Goal: Find specific page/section: Find specific page/section

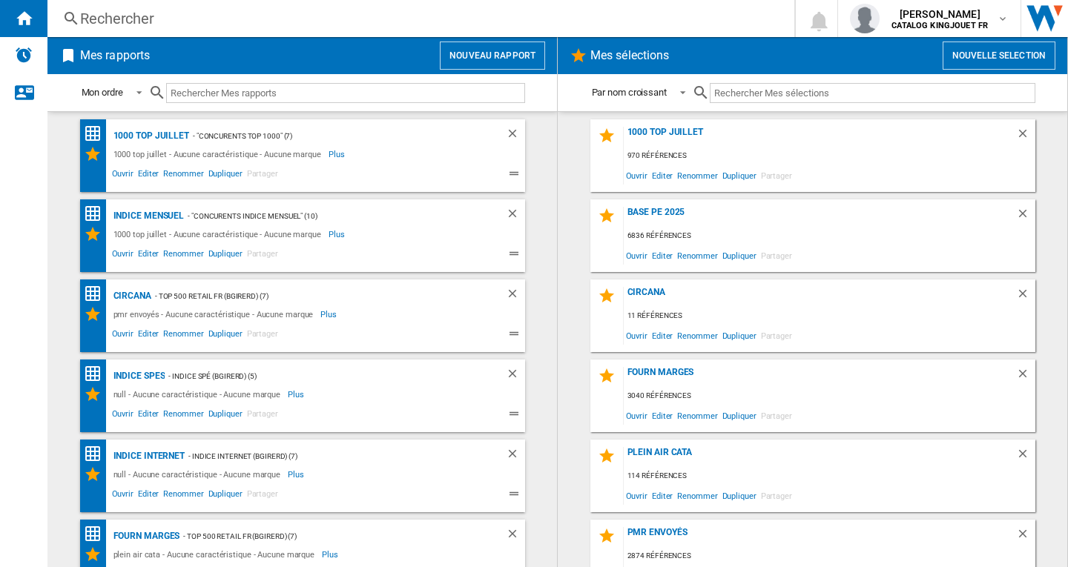
click at [111, 17] on div "Rechercher" at bounding box center [417, 18] width 675 height 21
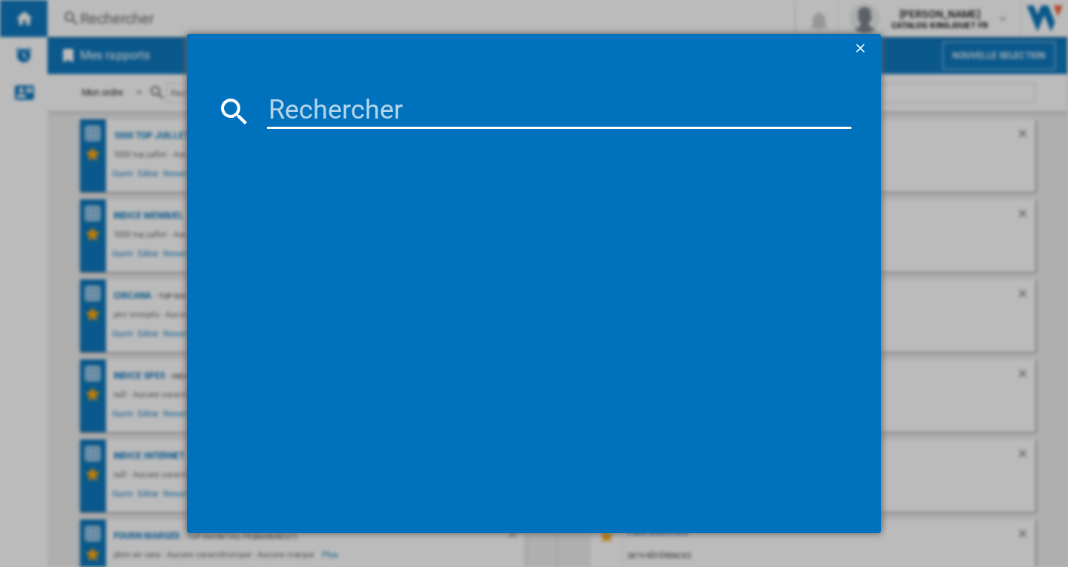
click at [317, 119] on input at bounding box center [559, 111] width 584 height 36
paste input "BERG 24500800 GO2 RETRO VERT"
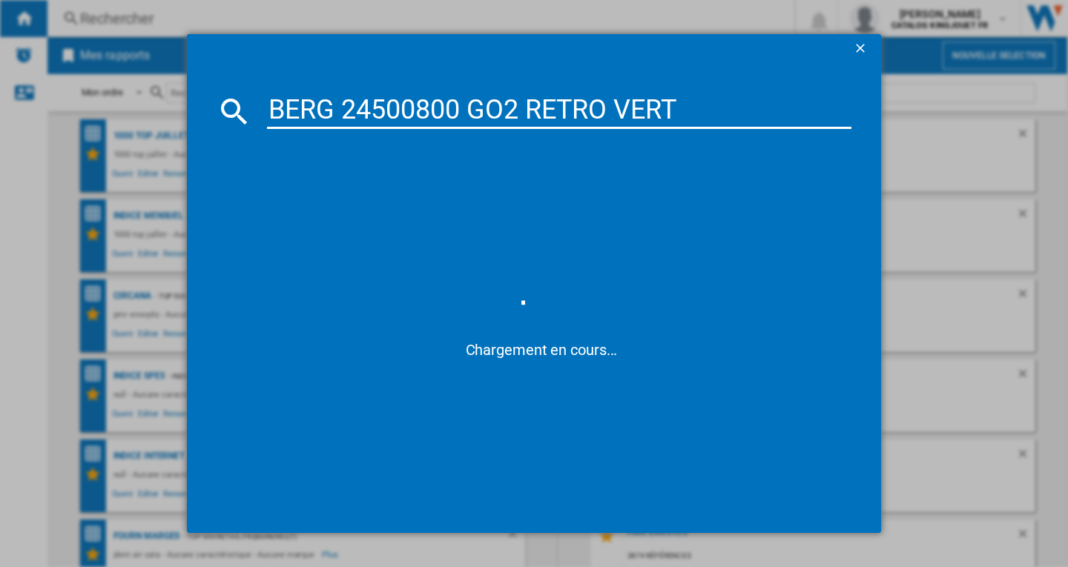
type input "BERG 24500800 GO2 RETRO VERT"
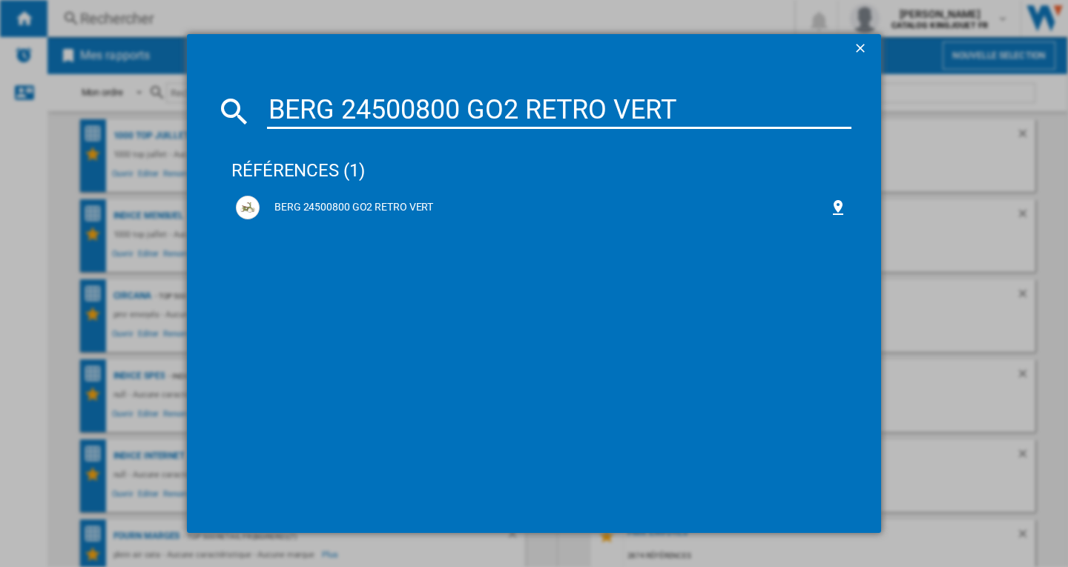
drag, startPoint x: 326, startPoint y: 202, endPoint x: 557, endPoint y: 228, distance: 232.8
click at [326, 202] on div "BERG 24500800 GO2 RETRO VERT" at bounding box center [543, 207] width 569 height 15
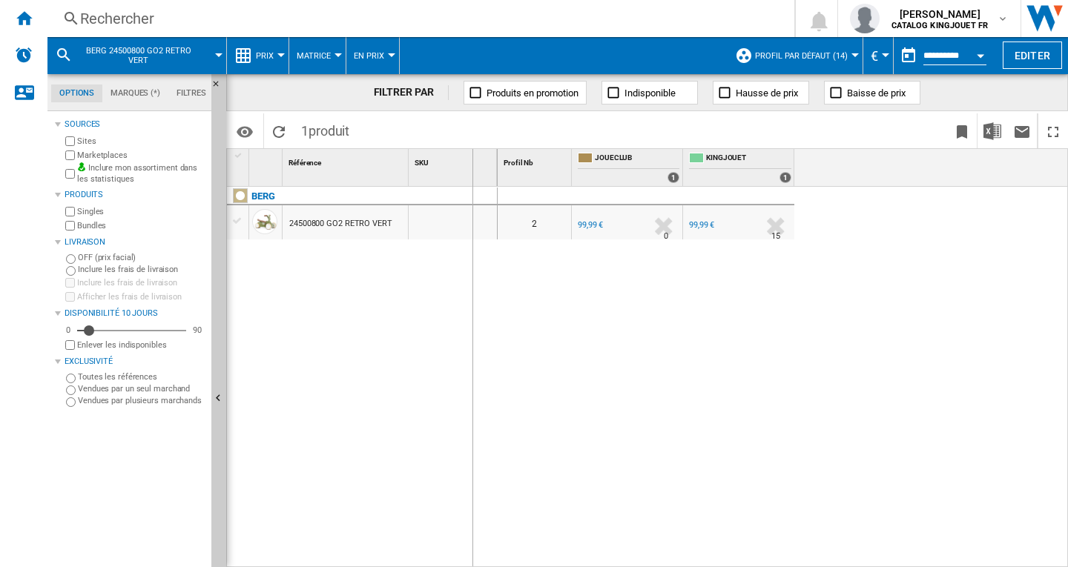
drag, startPoint x: 407, startPoint y: 156, endPoint x: 675, endPoint y: 238, distance: 279.8
click at [619, 205] on div "1 Référence 1 SKU 1 [GEOGRAPHIC_DATA] 24500800 GO2 RETRO VERT Profil Nb 1 JOUEC…" at bounding box center [647, 357] width 840 height 417
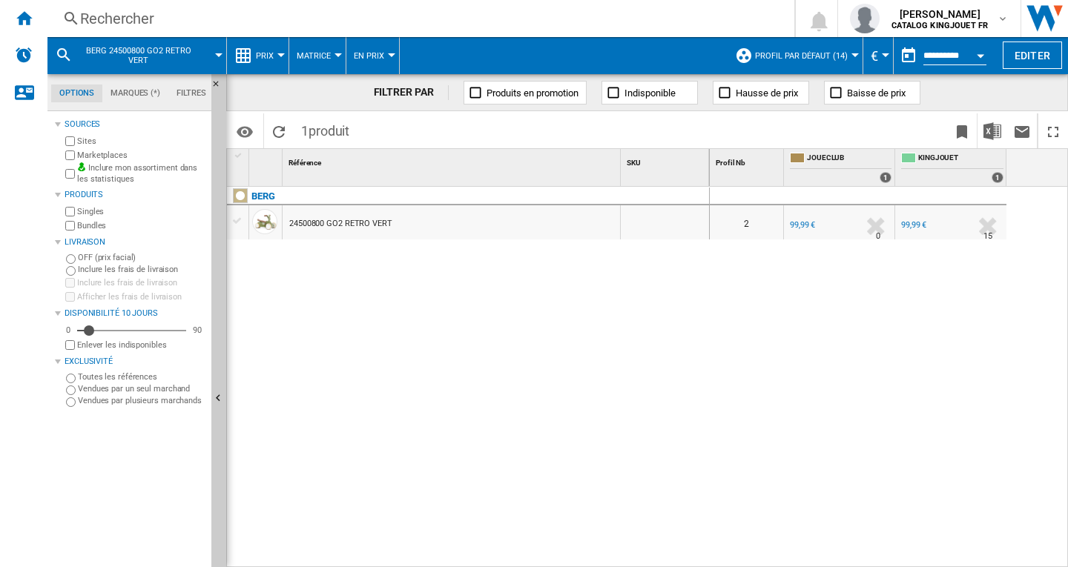
click at [63, 50] on md-icon at bounding box center [64, 55] width 18 height 18
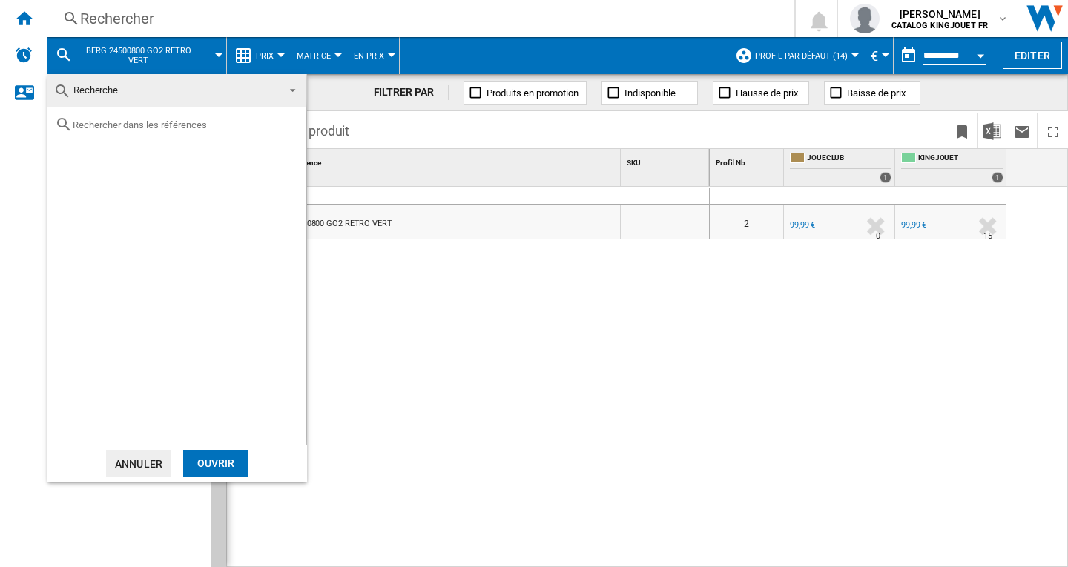
click at [99, 125] on input "text" at bounding box center [186, 124] width 226 height 11
paste input "BERG TOYS 24206401 KART A PEDALES [PERSON_NAME]"
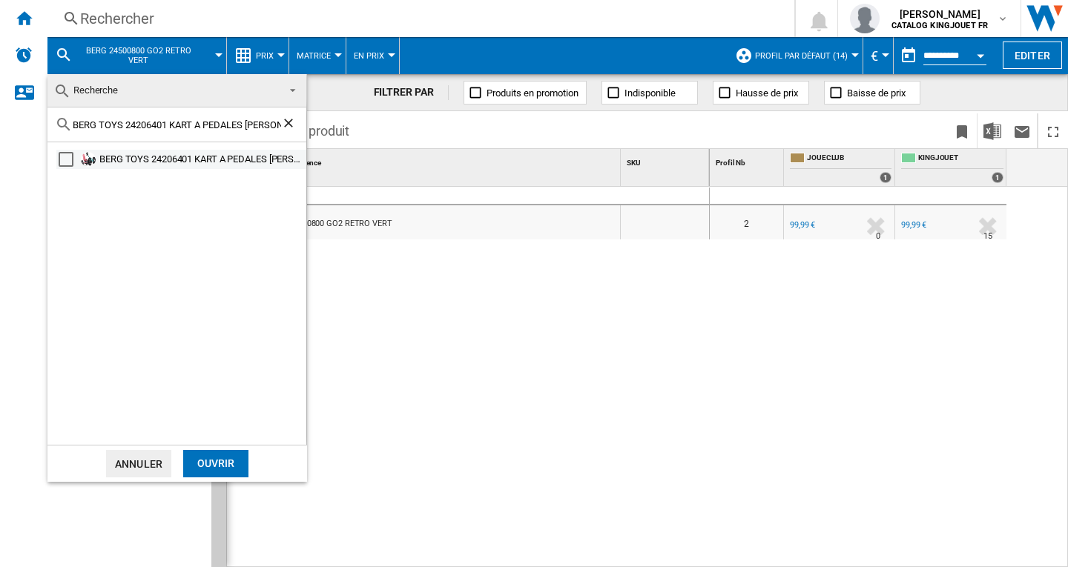
type input "BERG TOYS 24206401 KART A PEDALES [PERSON_NAME]"
click at [67, 162] on div "Select" at bounding box center [66, 159] width 15 height 15
drag, startPoint x: 213, startPoint y: 467, endPoint x: 859, endPoint y: 288, distance: 670.7
click at [214, 466] on div "Ouvrir" at bounding box center [215, 463] width 65 height 27
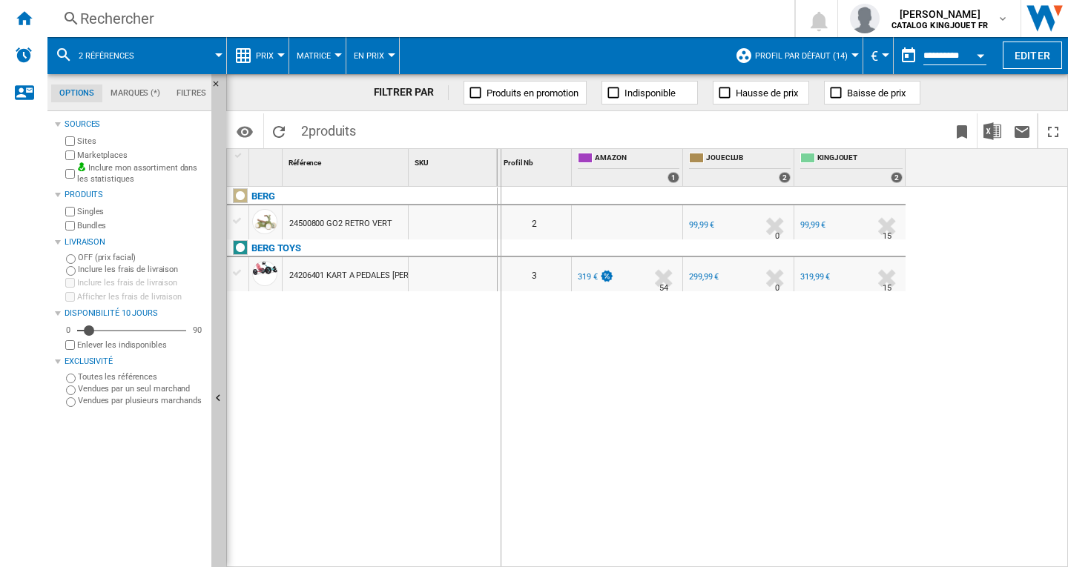
drag, startPoint x: 410, startPoint y: 154, endPoint x: 551, endPoint y: 169, distance: 141.6
click at [551, 168] on div "1 Référence 1 SKU 1 [GEOGRAPHIC_DATA] 24500800 GO2 RETRO VERT BERG TOYS 2420640…" at bounding box center [647, 357] width 840 height 417
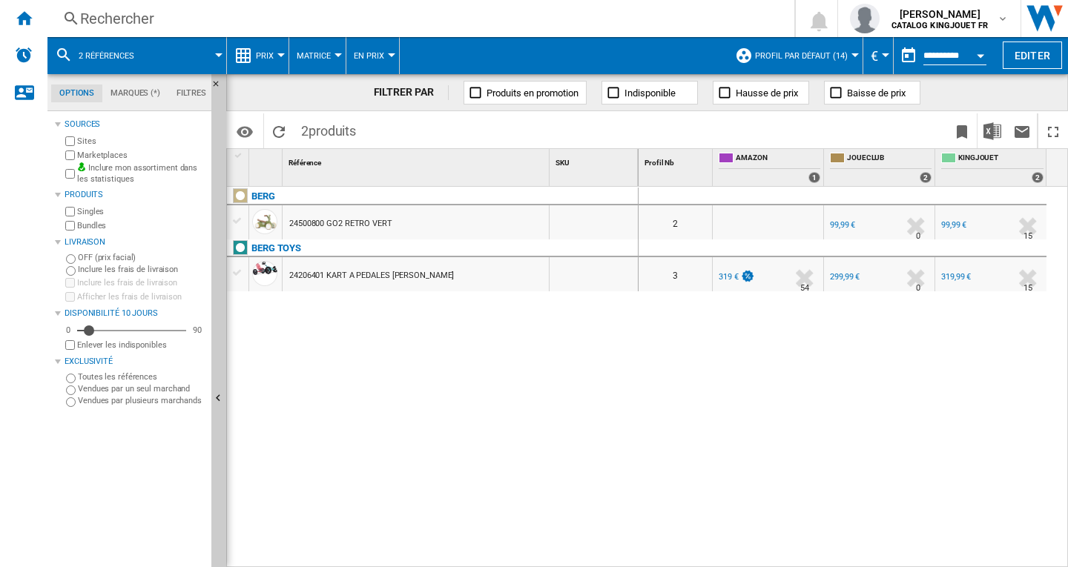
click at [61, 52] on md-icon at bounding box center [64, 55] width 18 height 18
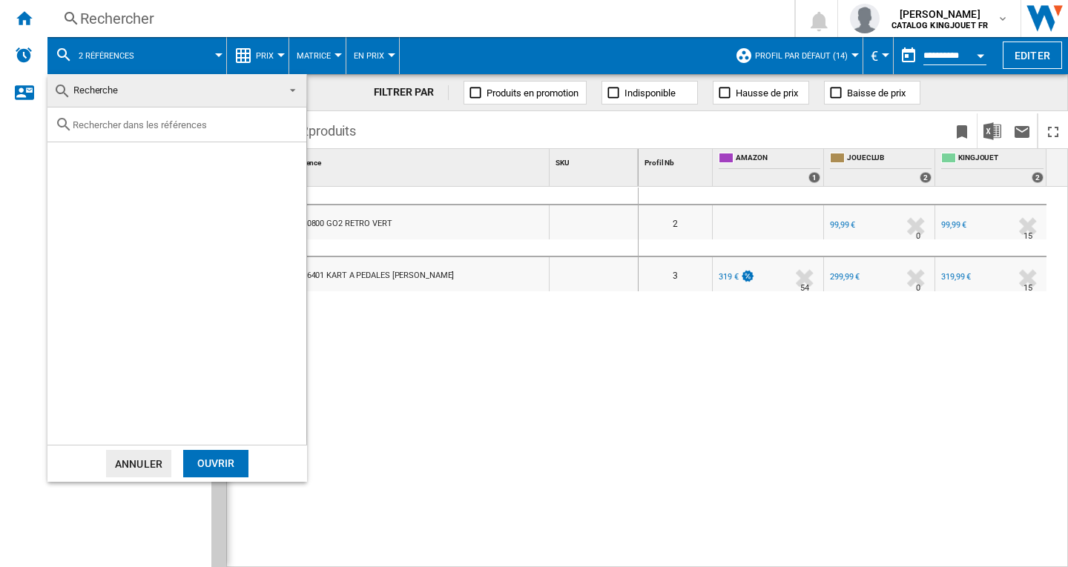
click at [110, 130] on div at bounding box center [176, 124] width 259 height 35
click at [102, 126] on input "text" at bounding box center [186, 124] width 226 height 11
paste input "BLOOMY BLY0260 ENGRENAGES DE BAIN COLORES"
type input "BLOOMY BLY0260 ENGRENAGES DE BAIN COLORES"
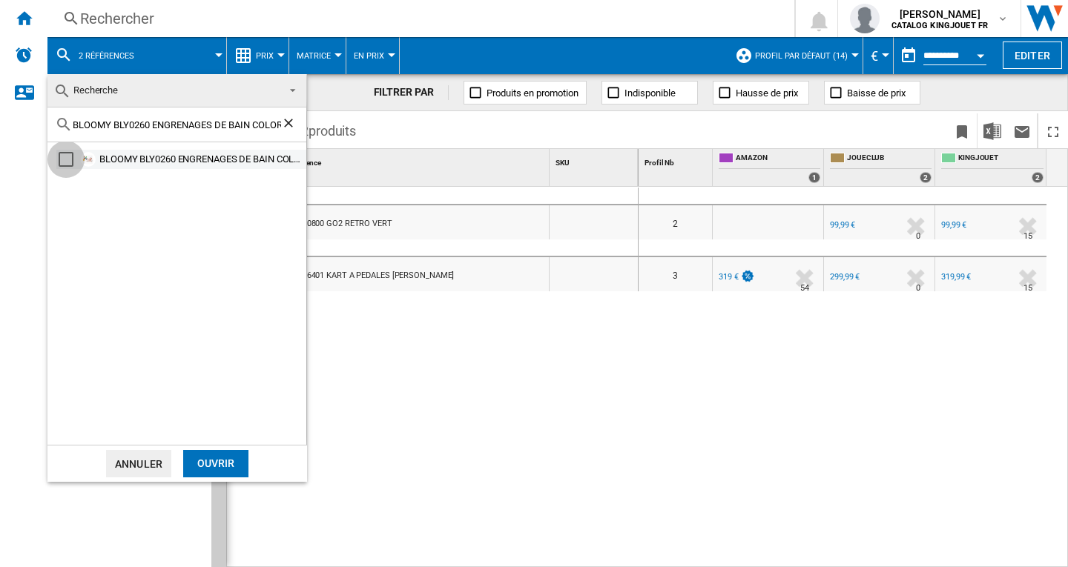
click at [64, 159] on div "Select" at bounding box center [66, 159] width 15 height 15
click at [223, 463] on div "Ouvrir" at bounding box center [215, 463] width 65 height 27
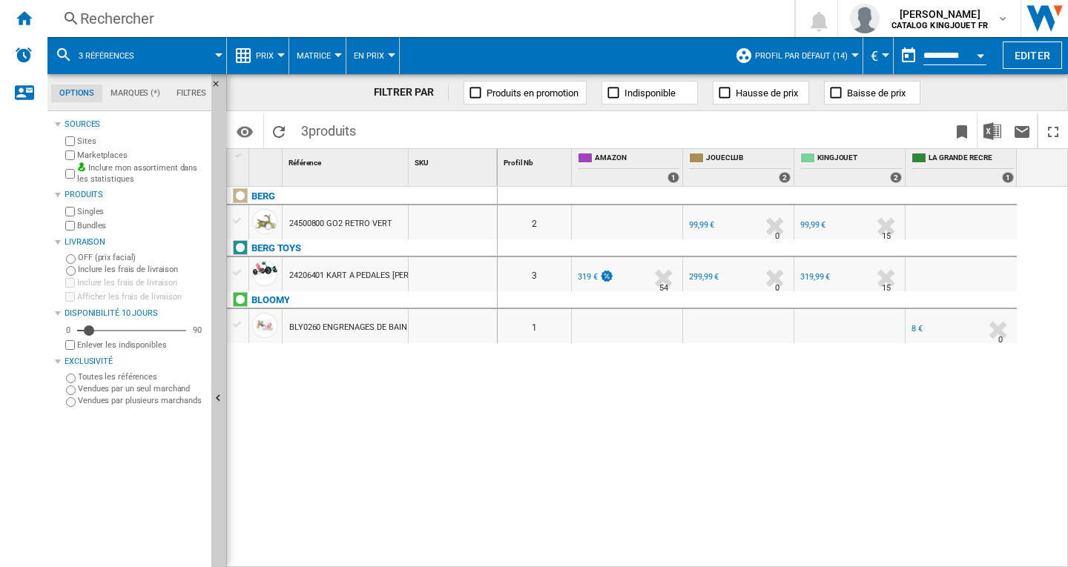
click at [63, 52] on md-icon at bounding box center [64, 55] width 18 height 18
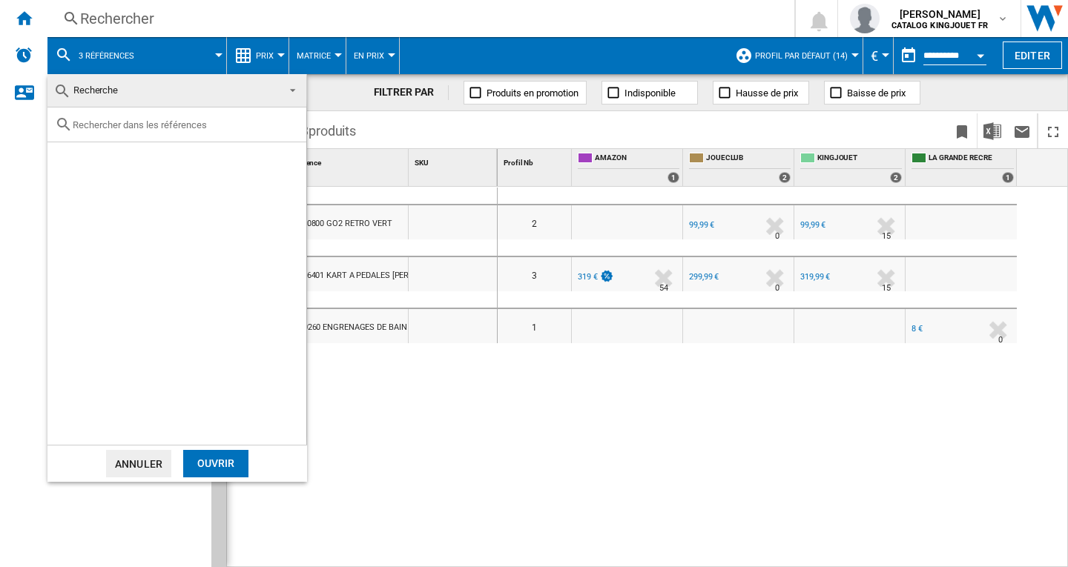
click at [120, 121] on input "text" at bounding box center [186, 124] width 226 height 11
paste input "BLOOMY BLY680007 PORTEUR"
type input "BLOOMY BLY680007 PORTEUR"
click at [64, 156] on div "Select" at bounding box center [66, 159] width 15 height 15
click at [221, 455] on div "Ouvrir" at bounding box center [215, 463] width 65 height 27
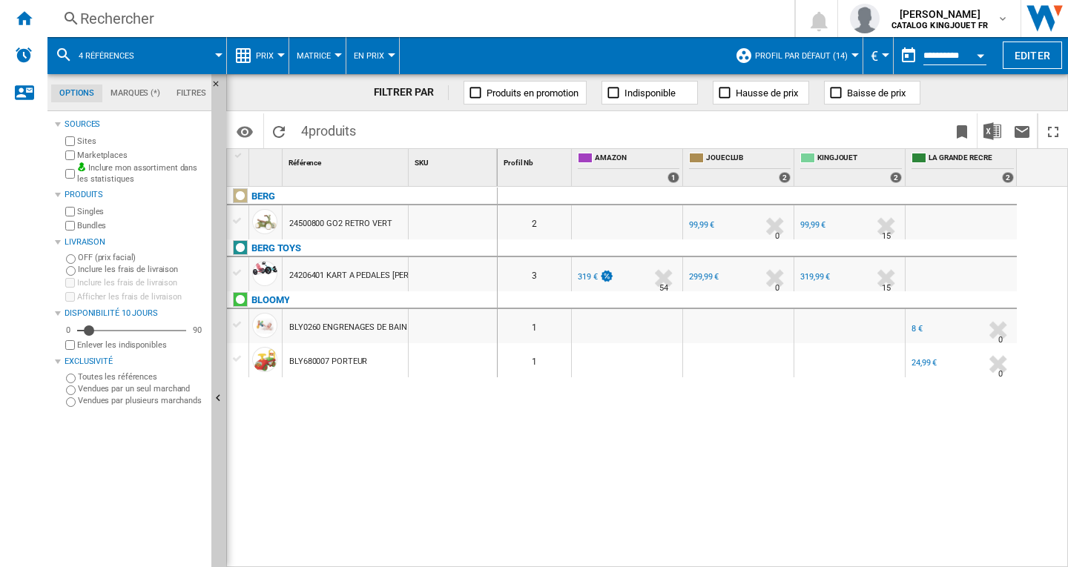
click at [64, 52] on md-icon at bounding box center [64, 55] width 18 height 18
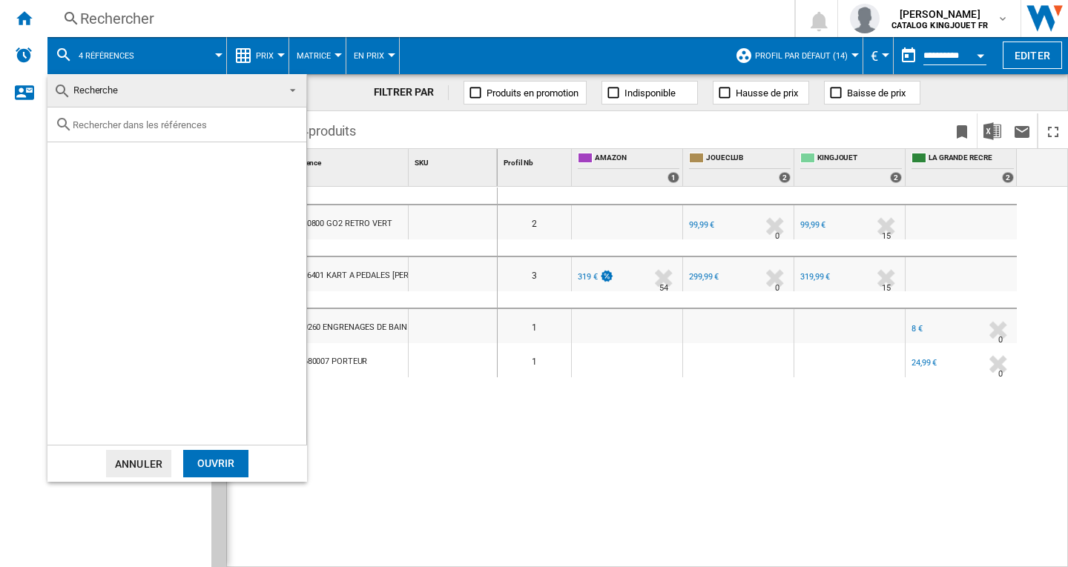
click at [131, 128] on input "text" at bounding box center [186, 124] width 226 height 11
paste input "CANAL TOYS CLK062 PHOTO CREATOR MINI CAM JAUNE"
type input "CANAL TOYS CLK062 PHOTO CREATOR MINI CAM JAUNE"
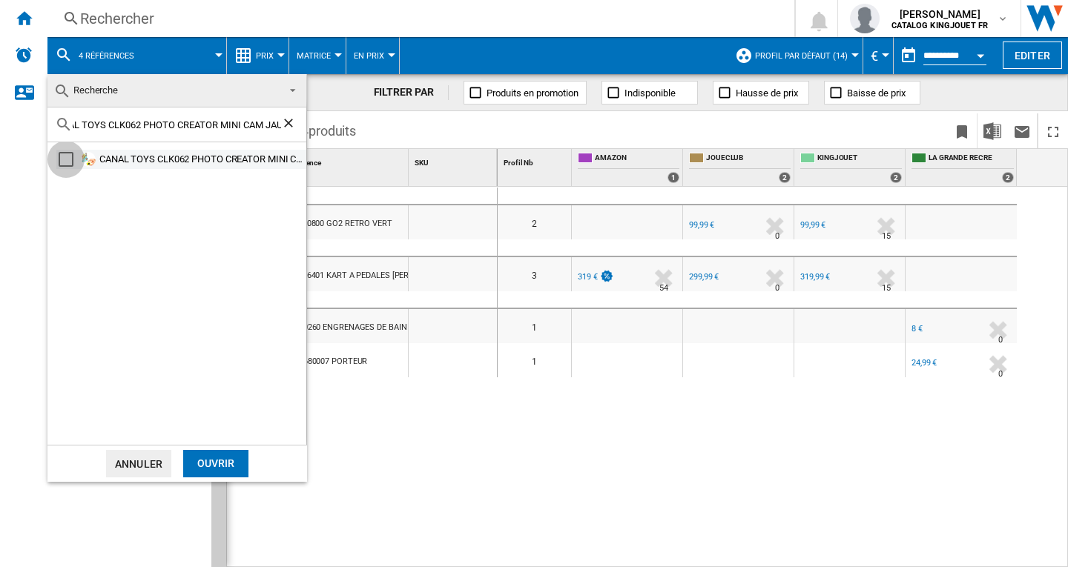
click at [67, 162] on div "Select" at bounding box center [66, 159] width 15 height 15
click at [222, 458] on div "Ouvrir" at bounding box center [215, 463] width 65 height 27
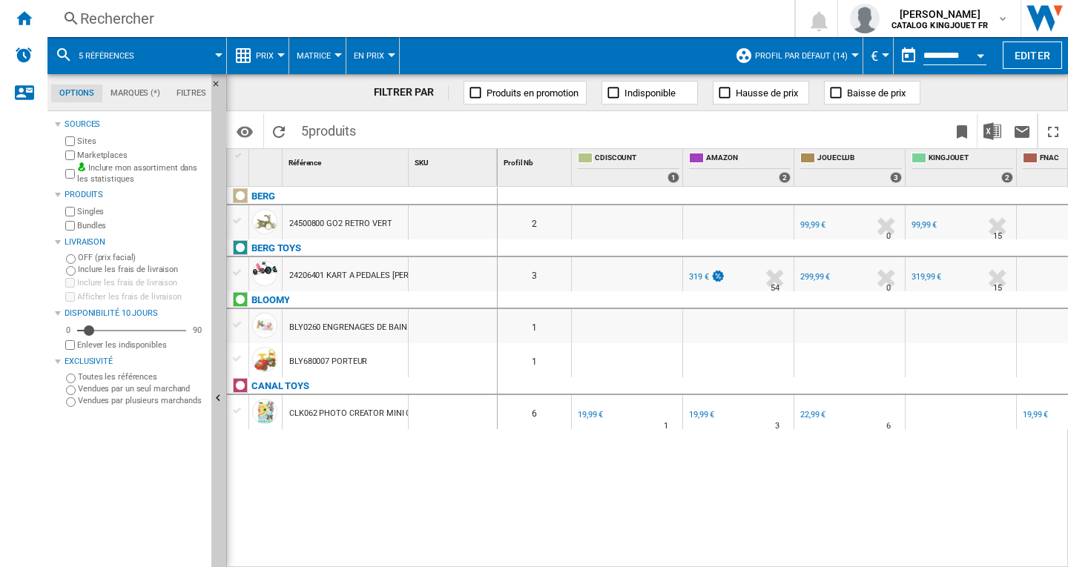
click at [59, 50] on md-icon at bounding box center [64, 55] width 18 height 18
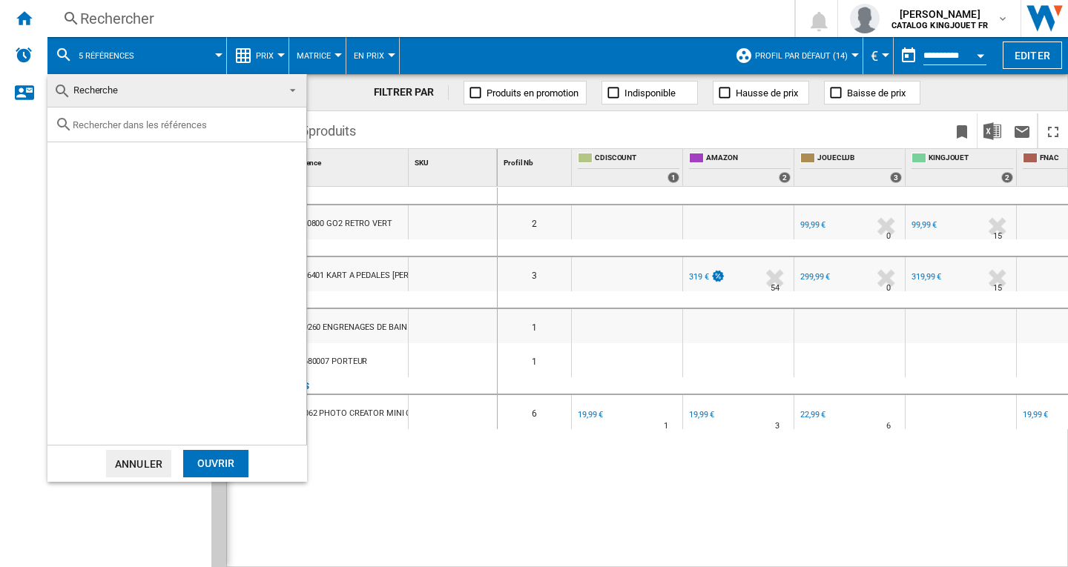
click at [114, 123] on input "text" at bounding box center [186, 124] width 226 height 11
paste input "CHICCO TRICYCLE PLIABLE 4EN1 NOIR"
type input "CHICCO TRICYCLE PLIABLE 4EN1 NOIR"
click at [67, 162] on div "Select" at bounding box center [66, 159] width 15 height 15
click at [225, 463] on div "Ouvrir" at bounding box center [215, 463] width 65 height 27
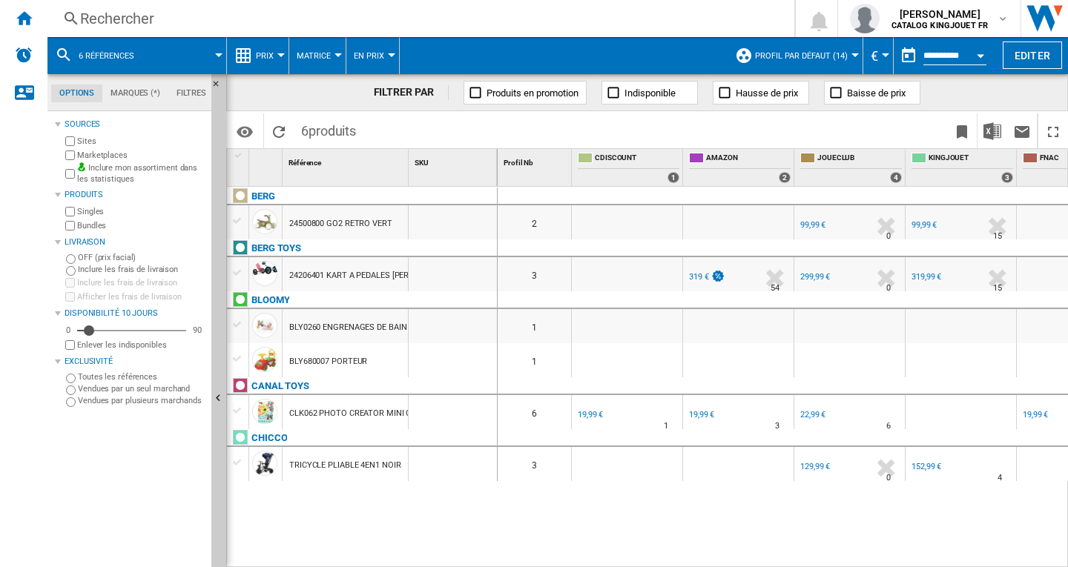
click at [64, 51] on md-icon at bounding box center [64, 55] width 18 height 18
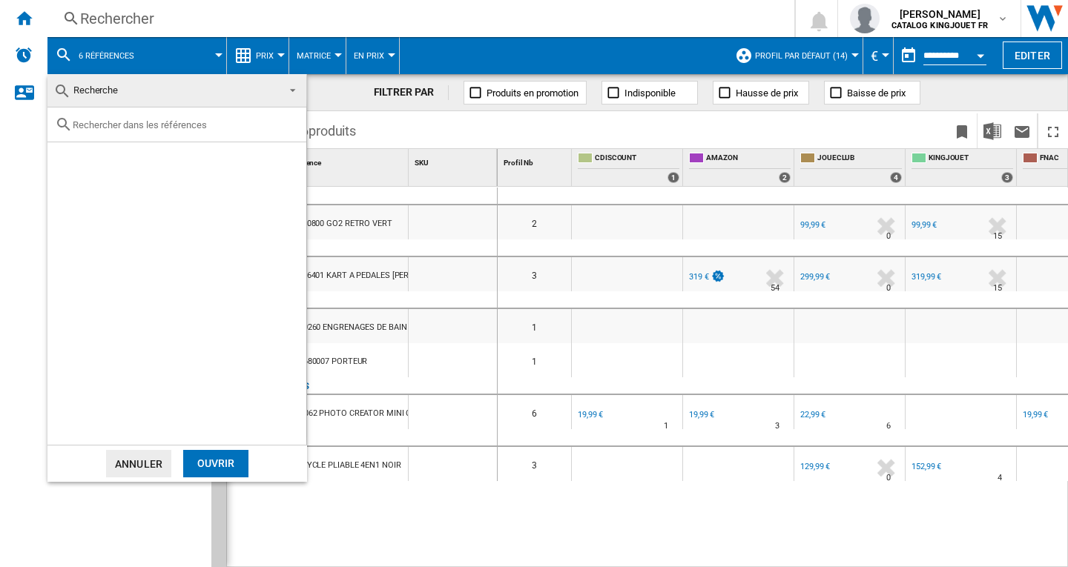
click at [140, 131] on div at bounding box center [176, 124] width 259 height 35
click at [130, 124] on input "text" at bounding box center [186, 124] width 226 height 11
paste input "FUNKO 85517 BITTY POP TOWNS BEETLEJUICE AND [PERSON_NAME] INFERNO ROOM"
type input "FUNKO 85517 BITTY POP TOWNS BEETLEJUICE AND [PERSON_NAME] INFERNO ROOM"
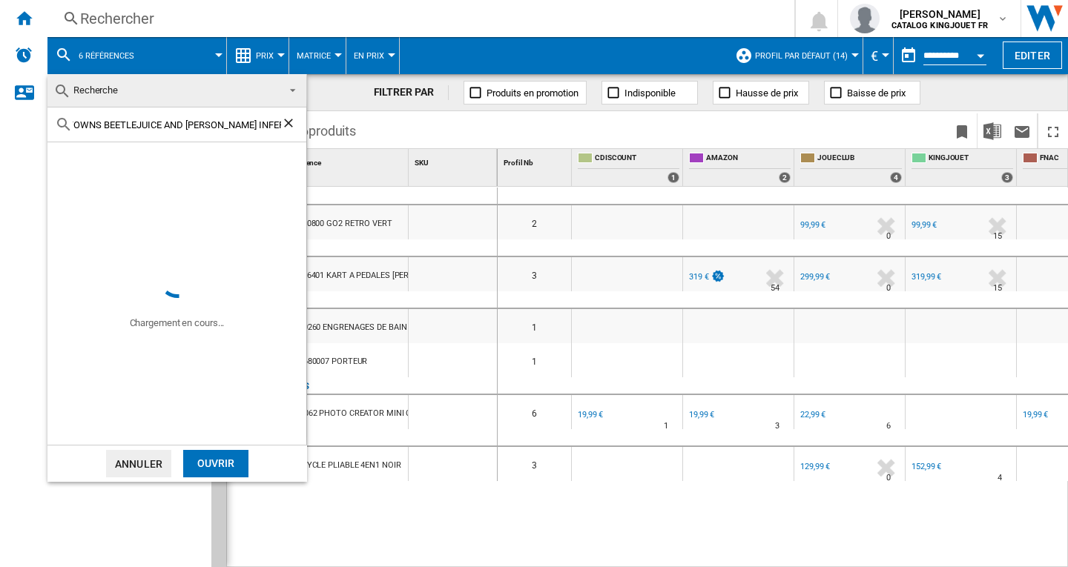
scroll to position [0, 0]
click at [64, 156] on div "Select" at bounding box center [66, 159] width 15 height 15
click at [211, 454] on div "Ouvrir" at bounding box center [215, 463] width 65 height 27
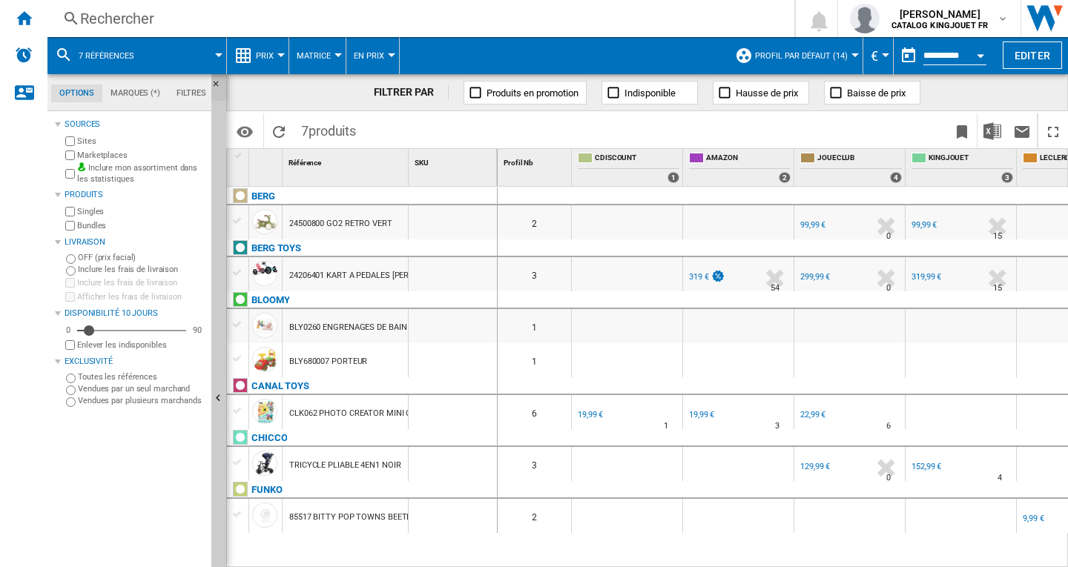
click at [214, 83] on ng-md-icon "Masquer" at bounding box center [220, 88] width 18 height 18
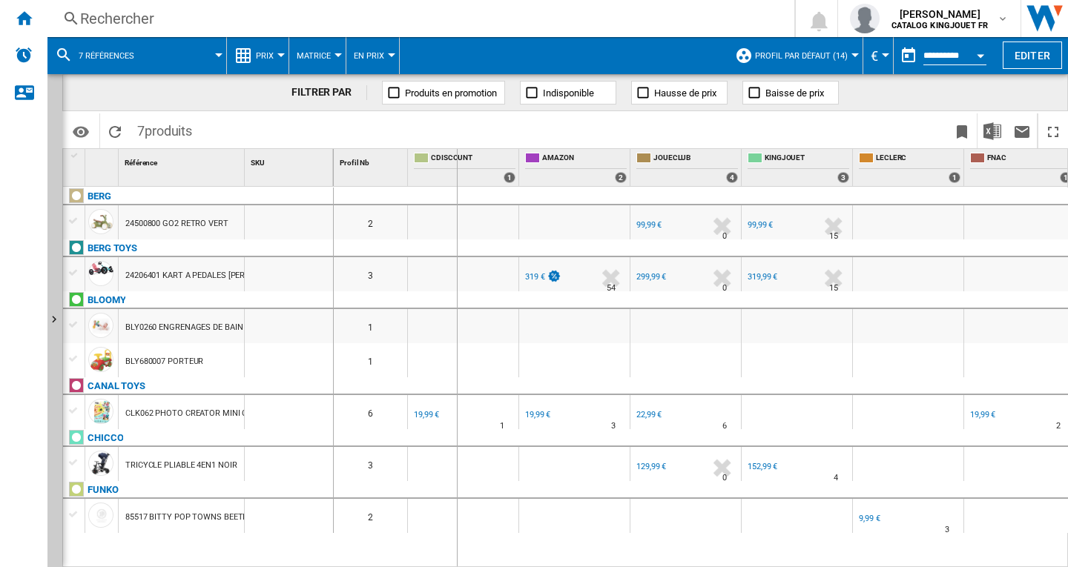
drag, startPoint x: 245, startPoint y: 153, endPoint x: 486, endPoint y: 163, distance: 241.1
click at [486, 163] on div "1 Référence 1 SKU 1 [GEOGRAPHIC_DATA] 24500800 GO2 RETRO VERT BERG TOYS 2420640…" at bounding box center [565, 357] width 1004 height 417
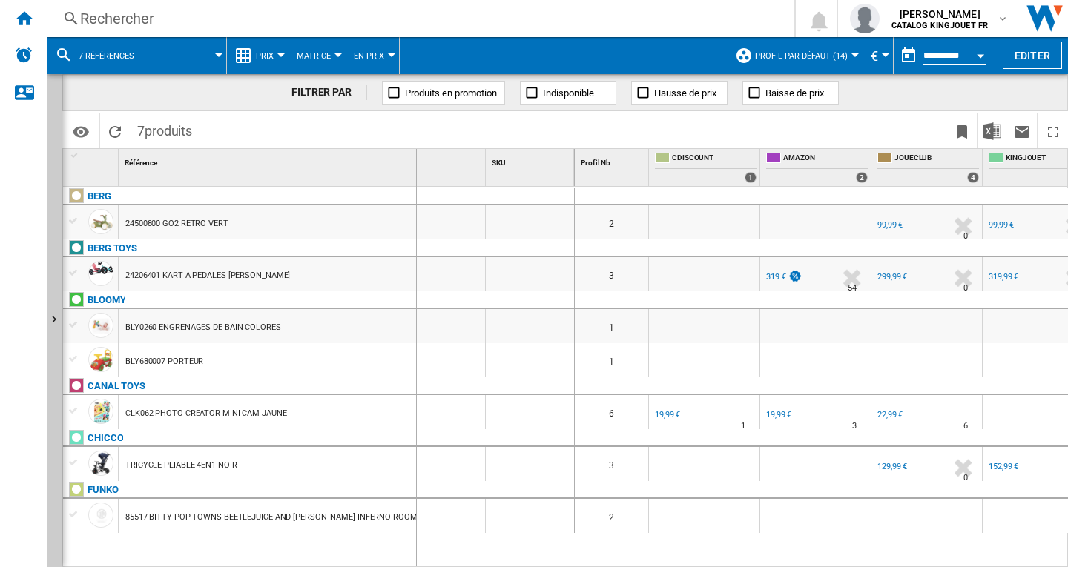
drag, startPoint x: 488, startPoint y: 165, endPoint x: 415, endPoint y: 185, distance: 75.4
click at [415, 185] on div "1 Référence 1 SKU 1" at bounding box center [319, 167] width 512 height 37
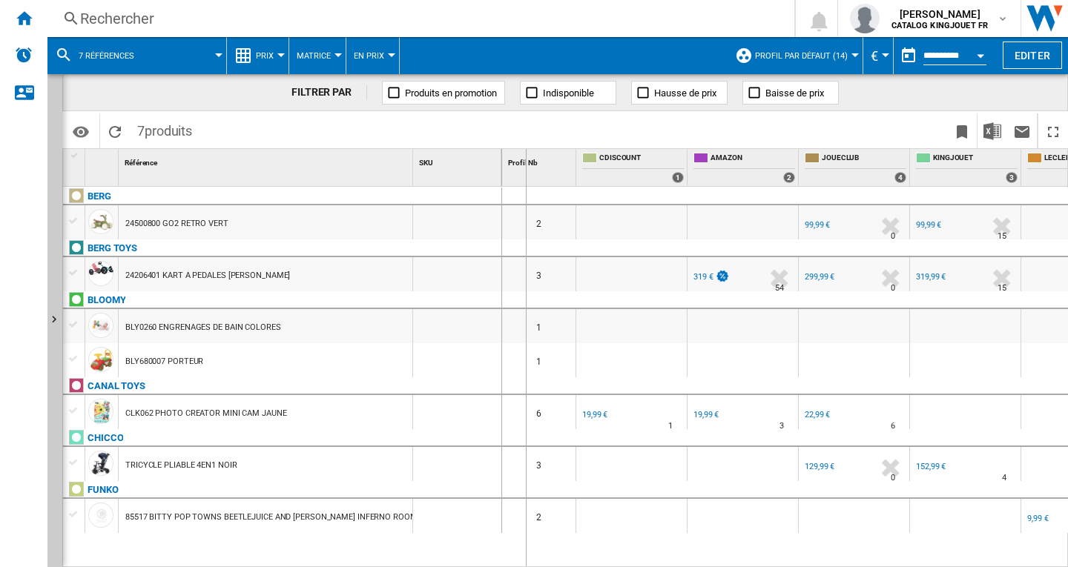
drag, startPoint x: 577, startPoint y: 162, endPoint x: 516, endPoint y: 173, distance: 61.7
click at [516, 173] on div "Profil Nb 1 CDISCOUNT 1 AMAZON 2 JOUECLUB 4 KINGJOUET 3 LECLERC 1 FNAC 1 LA GRA…" at bounding box center [1039, 167] width 1075 height 37
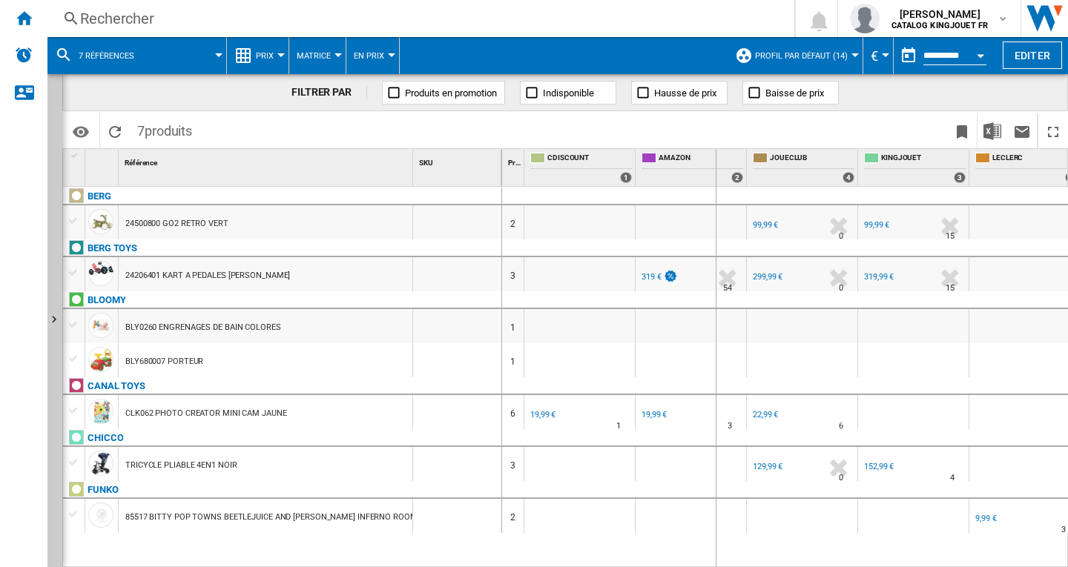
drag, startPoint x: 749, startPoint y: 154, endPoint x: 698, endPoint y: 168, distance: 52.9
click at [698, 168] on div "Profil Nb 1 CDISCOUNT 1 AMAZON 2 JOUECLUB 4 KINGJOUET 3 LECLERC 1 FNAC 1 LA GRA…" at bounding box center [1013, 167] width 1023 height 37
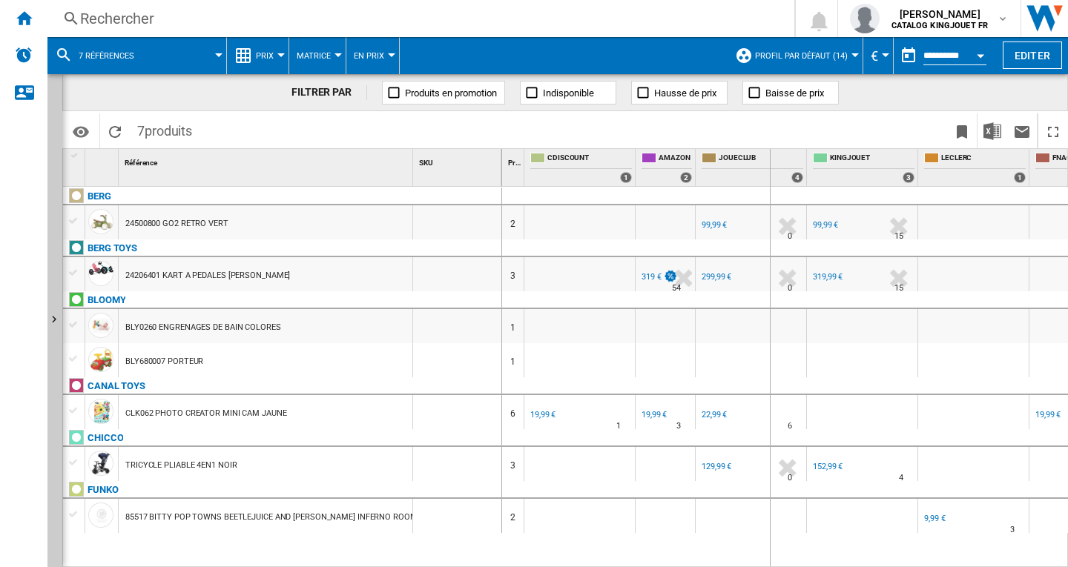
drag, startPoint x: 802, startPoint y: 157, endPoint x: 763, endPoint y: 166, distance: 40.3
click at [763, 166] on div "JOUECLUB 4" at bounding box center [750, 167] width 111 height 37
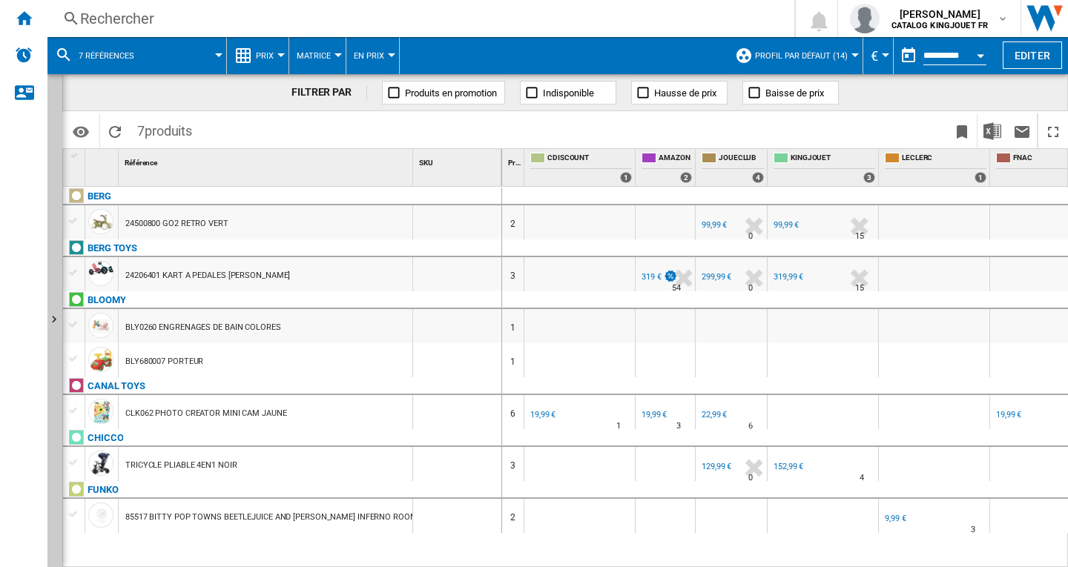
drag, startPoint x: 878, startPoint y: 159, endPoint x: 864, endPoint y: 161, distance: 13.5
click at [864, 161] on div "KINGJOUET 3" at bounding box center [822, 167] width 111 height 37
drag, startPoint x: 874, startPoint y: 162, endPoint x: 835, endPoint y: 165, distance: 39.5
click at [835, 165] on div "KINGJOUET 3" at bounding box center [822, 167] width 111 height 37
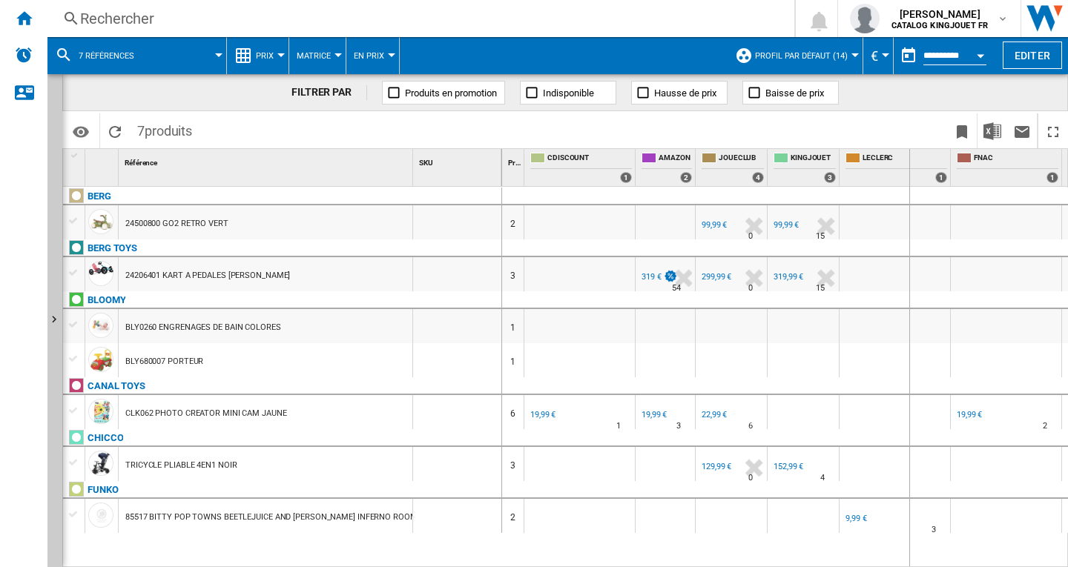
drag, startPoint x: 950, startPoint y: 159, endPoint x: 908, endPoint y: 168, distance: 43.0
click at [908, 168] on div "Profil Nb 1 CDISCOUNT 1 AMAZON 2 JOUECLUB 4 KINGJOUET 3 LECLERC 1 FNAC 1 LA GRA…" at bounding box center [948, 167] width 893 height 37
drag, startPoint x: 1019, startPoint y: 156, endPoint x: 975, endPoint y: 181, distance: 51.1
click at [975, 170] on div "Profil Nb 1 CDISCOUNT 1 AMAZON 2 JOUECLUB 4 KINGJOUET 3 LECLERC 1 FNAC 1 LA GRA…" at bounding box center [927, 167] width 851 height 37
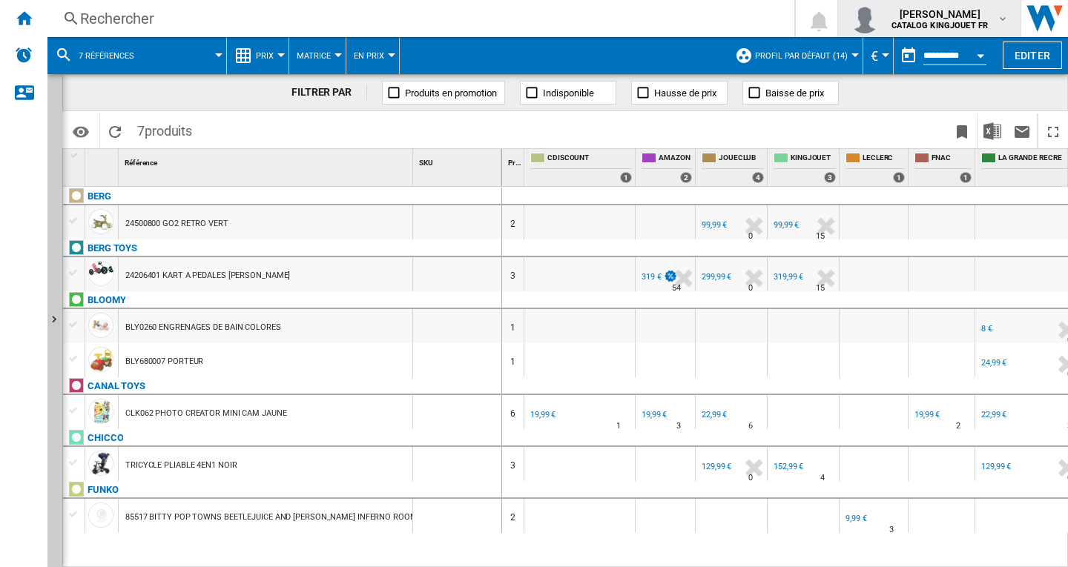
click at [951, 13] on span "[PERSON_NAME]" at bounding box center [939, 14] width 96 height 15
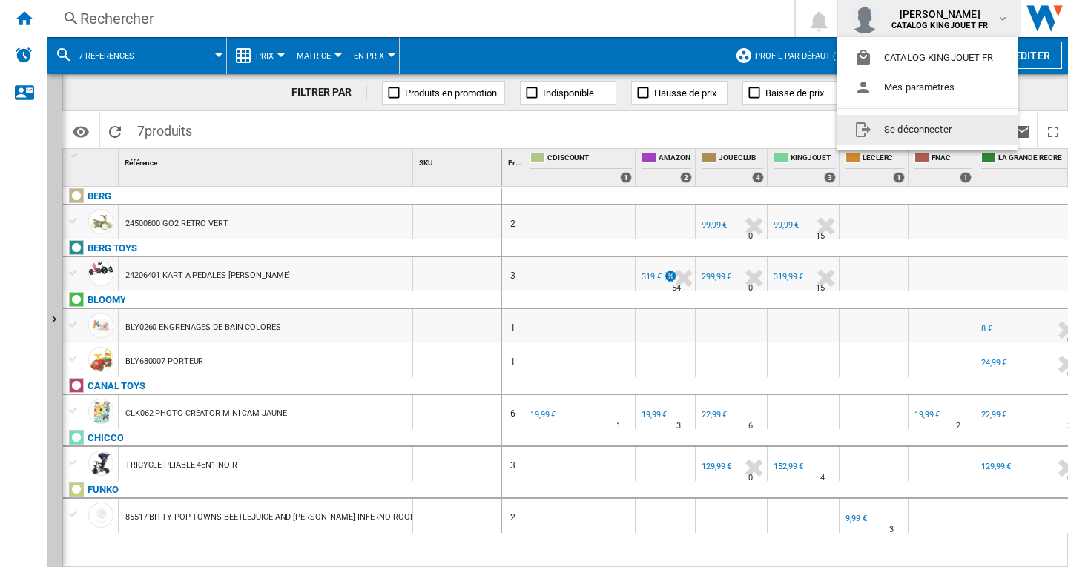
click at [916, 130] on button "Se déconnecter" at bounding box center [926, 130] width 181 height 30
